Goal: Check status: Check status

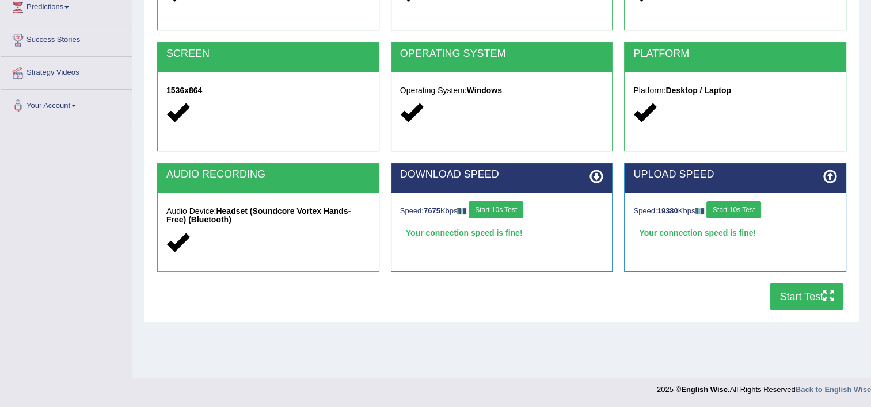
scroll to position [197, 0]
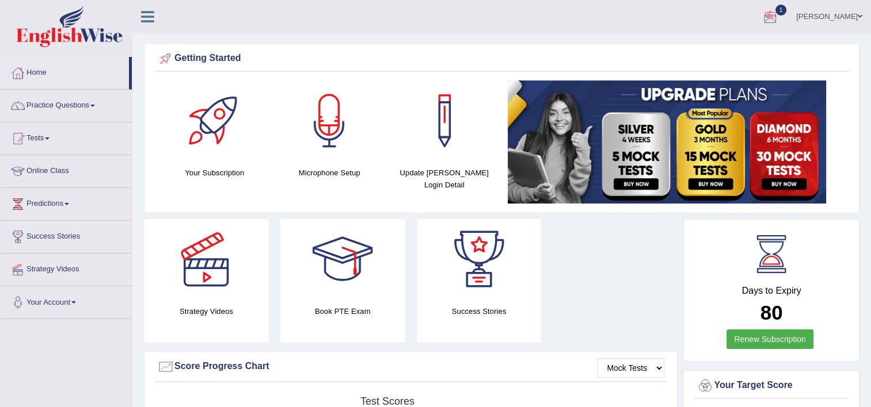
click at [771, 18] on div at bounding box center [769, 17] width 17 height 17
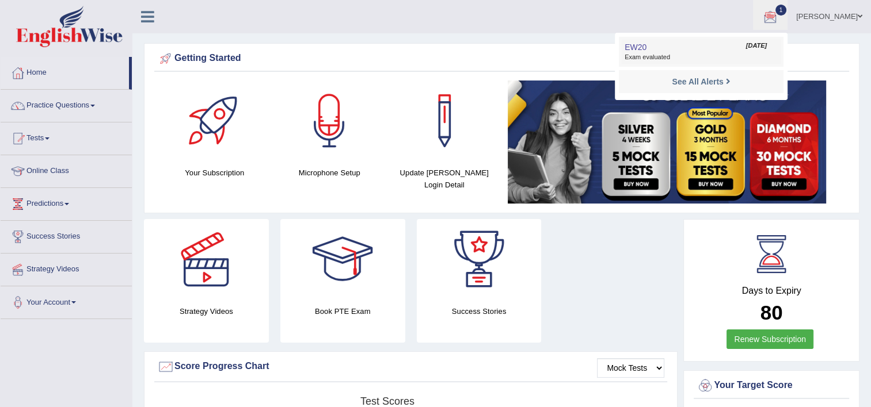
click at [690, 48] on link "EW20 Oct 2, 2025 Exam evaluated" at bounding box center [701, 52] width 159 height 24
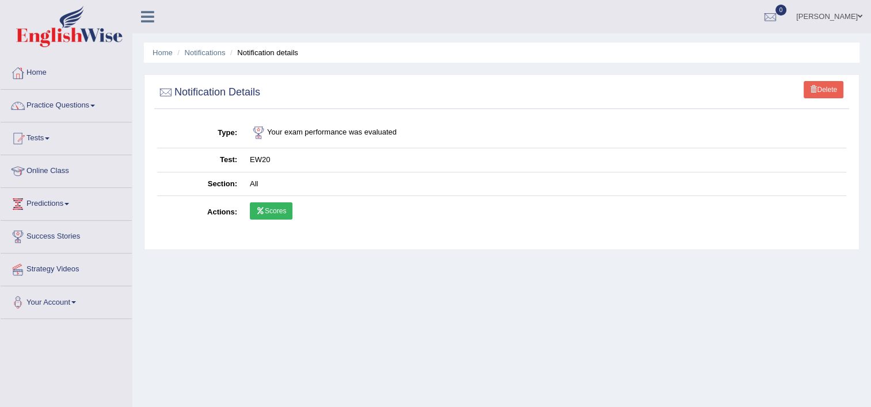
click at [279, 215] on link "Scores" at bounding box center [271, 211] width 43 height 17
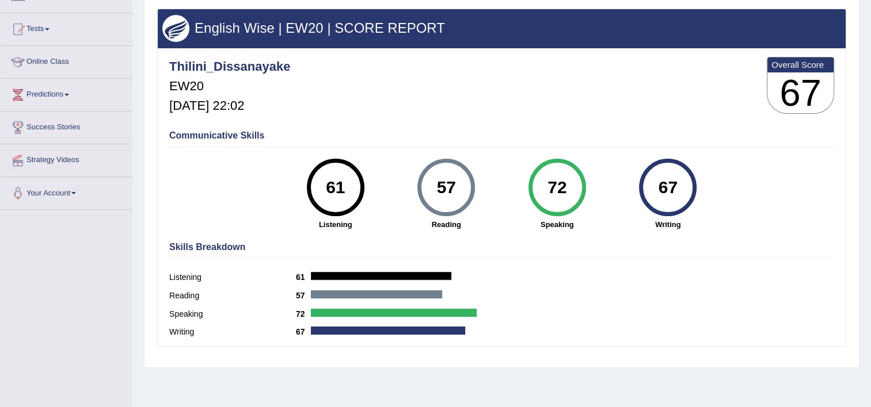
scroll to position [64, 0]
